Goal: Transaction & Acquisition: Book appointment/travel/reservation

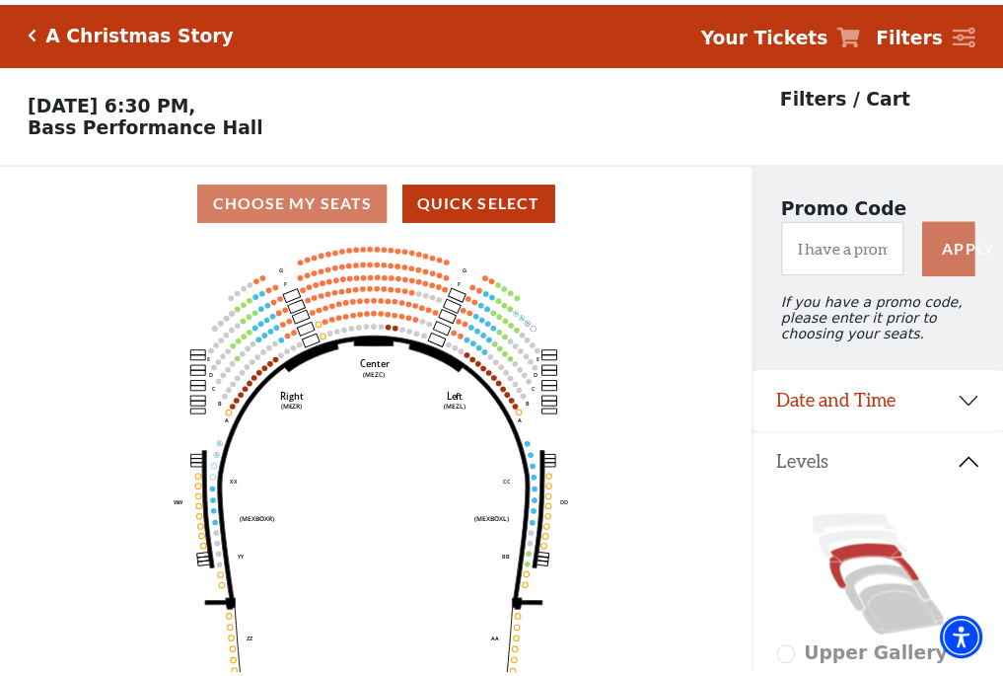
scroll to position [92, 0]
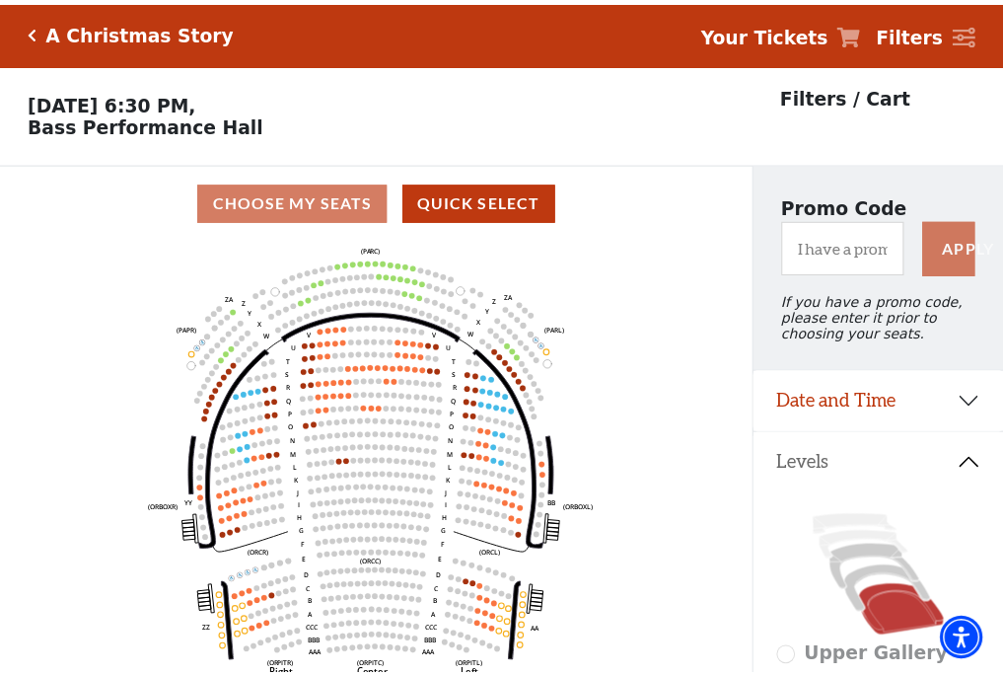
scroll to position [92, 0]
